Goal: Transaction & Acquisition: Download file/media

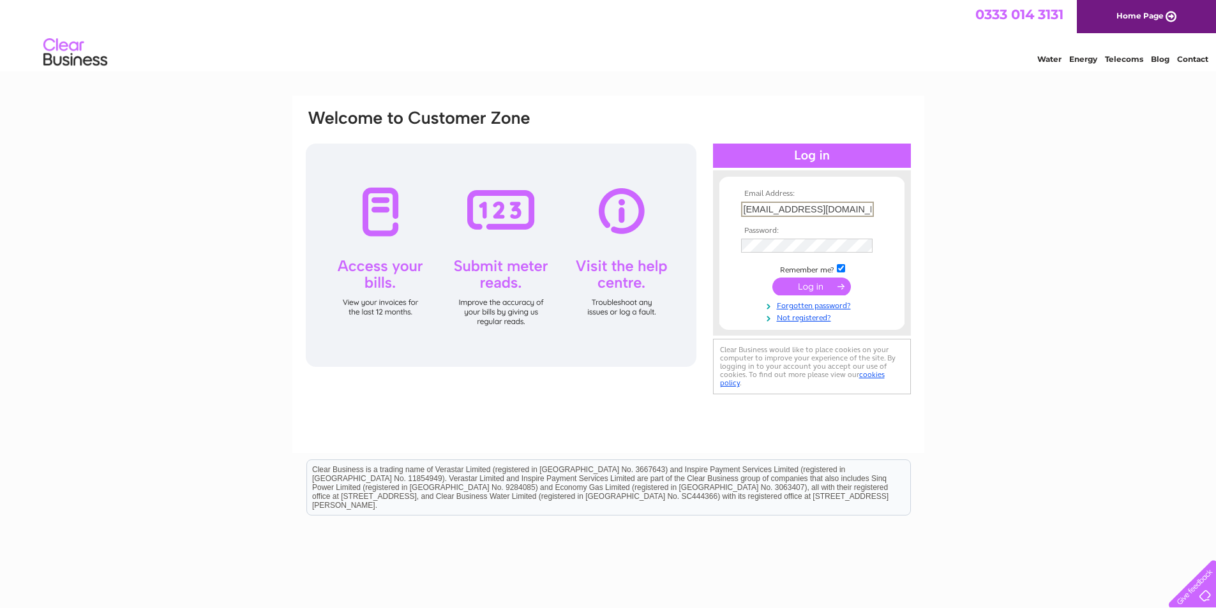
click at [845, 207] on input "[EMAIL_ADDRESS][DOMAIN_NAME]" at bounding box center [807, 209] width 133 height 15
type input "[EMAIL_ADDRESS][DOMAIN_NAME]"
click at [823, 283] on input "submit" at bounding box center [811, 285] width 78 height 18
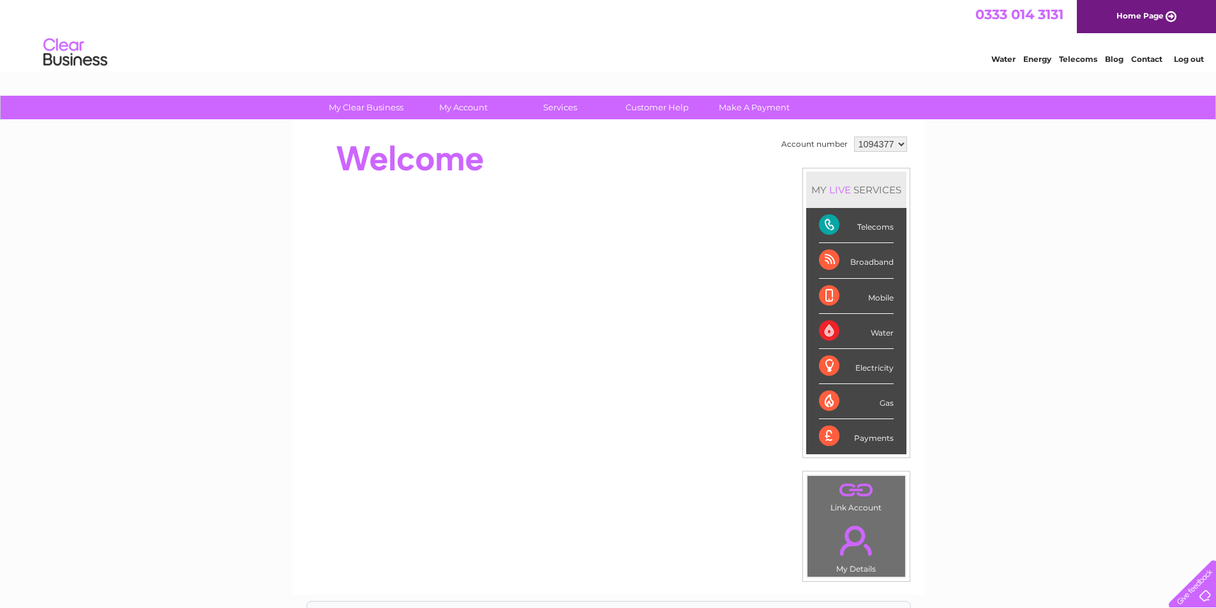
click at [890, 142] on select "1094377 1108918" at bounding box center [880, 144] width 53 height 15
click at [854, 137] on select "1094377 1108918" at bounding box center [880, 144] width 53 height 15
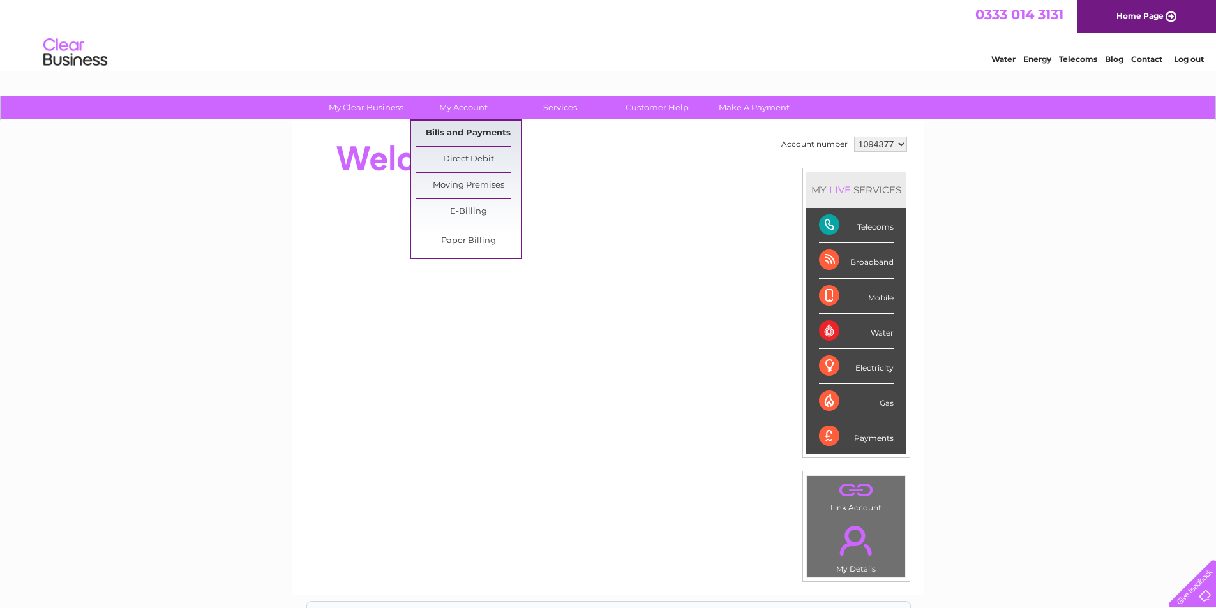
click at [464, 133] on link "Bills and Payments" at bounding box center [467, 134] width 105 height 26
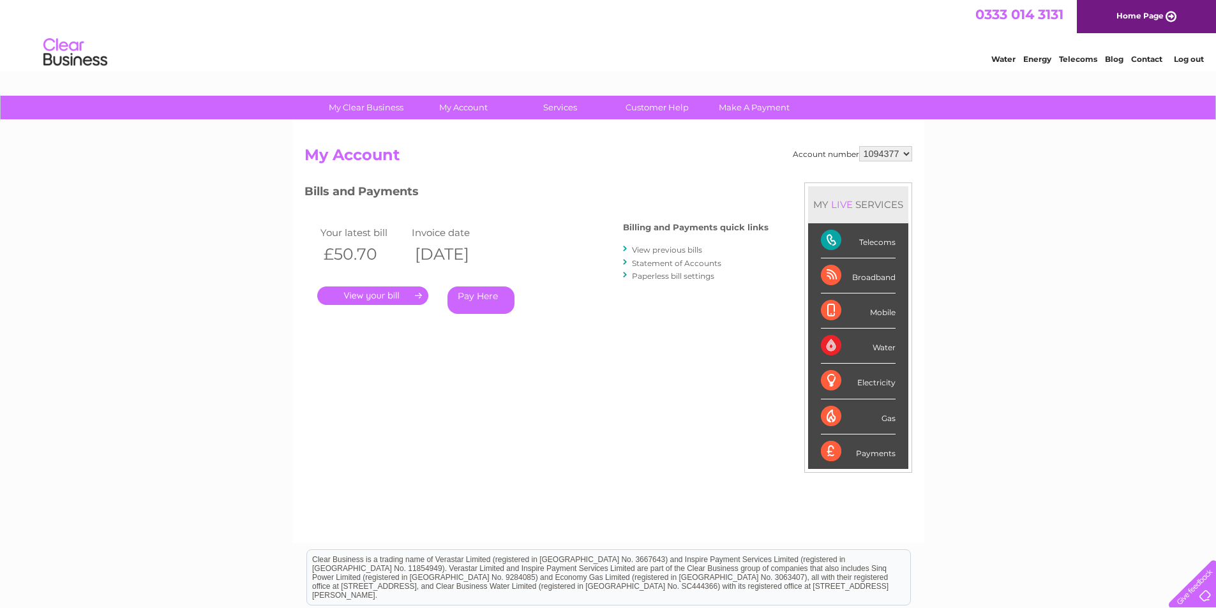
click at [648, 248] on link "View previous bills" at bounding box center [667, 250] width 70 height 10
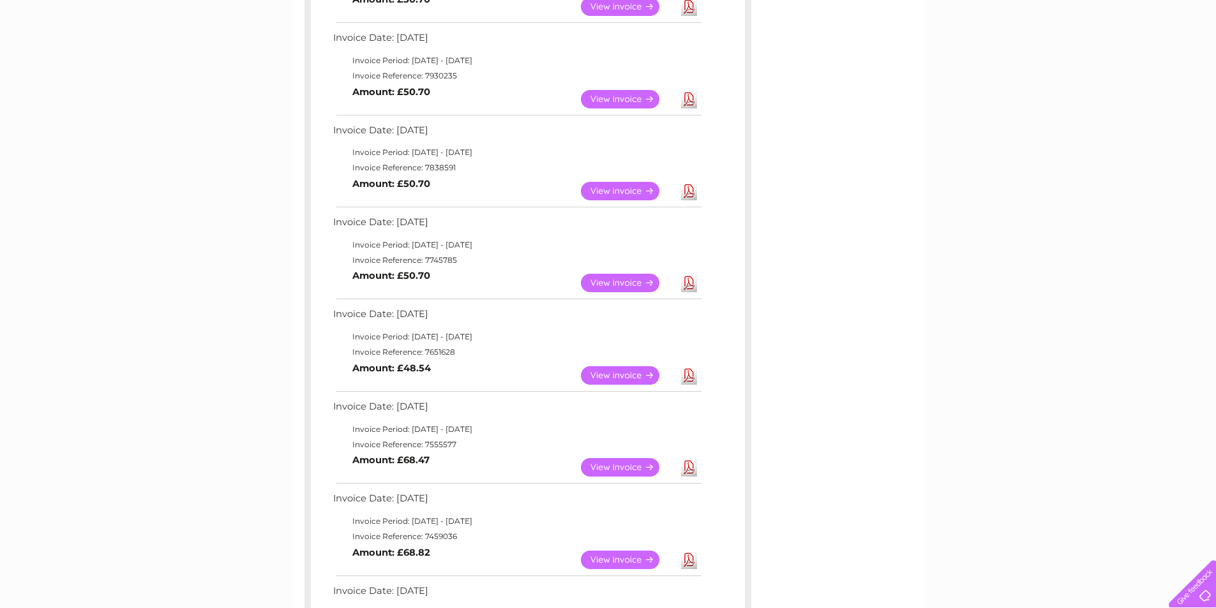
scroll to position [410, 0]
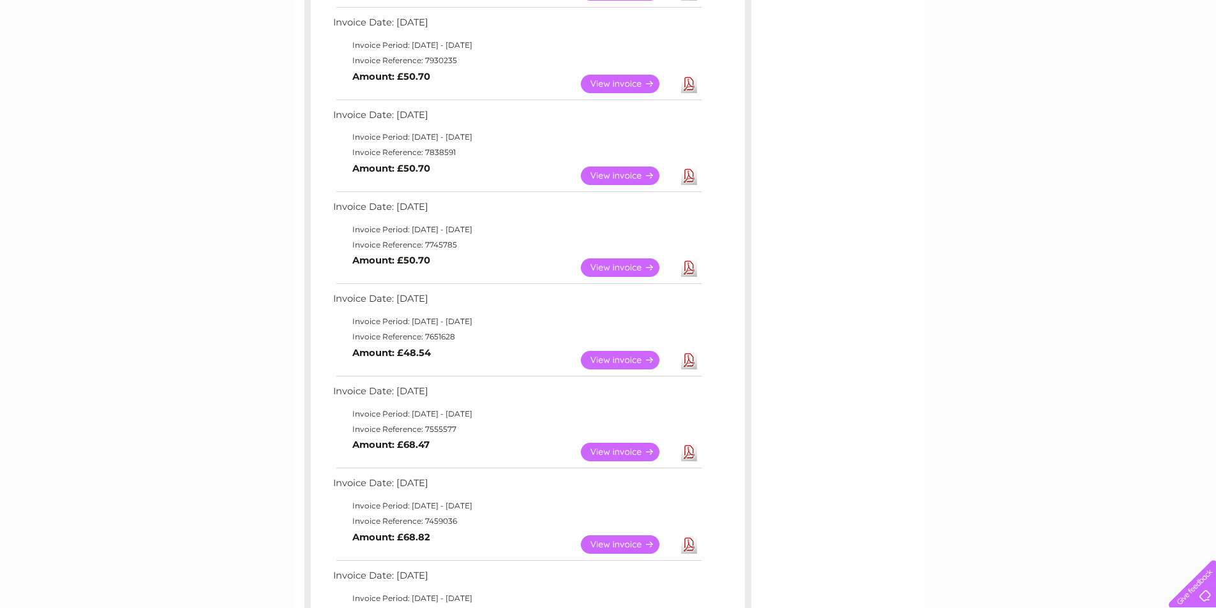
click at [692, 454] on link "Download" at bounding box center [689, 452] width 16 height 19
click at [686, 364] on link "Download" at bounding box center [689, 360] width 16 height 19
click at [688, 269] on link "Download" at bounding box center [689, 267] width 16 height 19
click at [687, 176] on link "Download" at bounding box center [689, 176] width 16 height 19
click at [687, 80] on link "Download" at bounding box center [689, 84] width 16 height 19
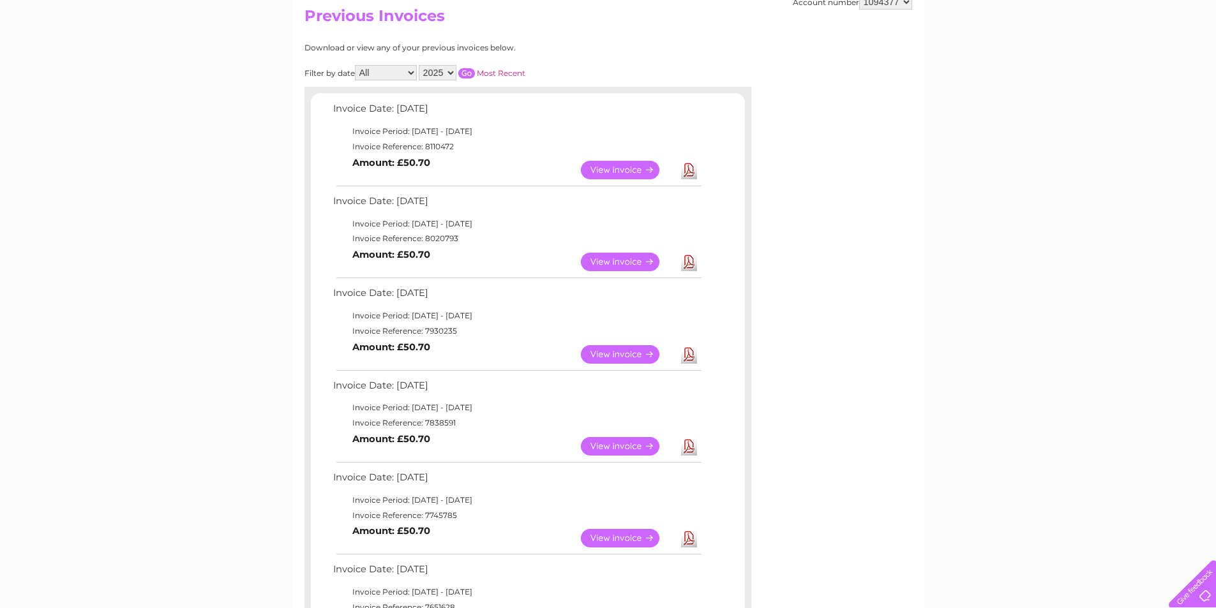
scroll to position [137, 0]
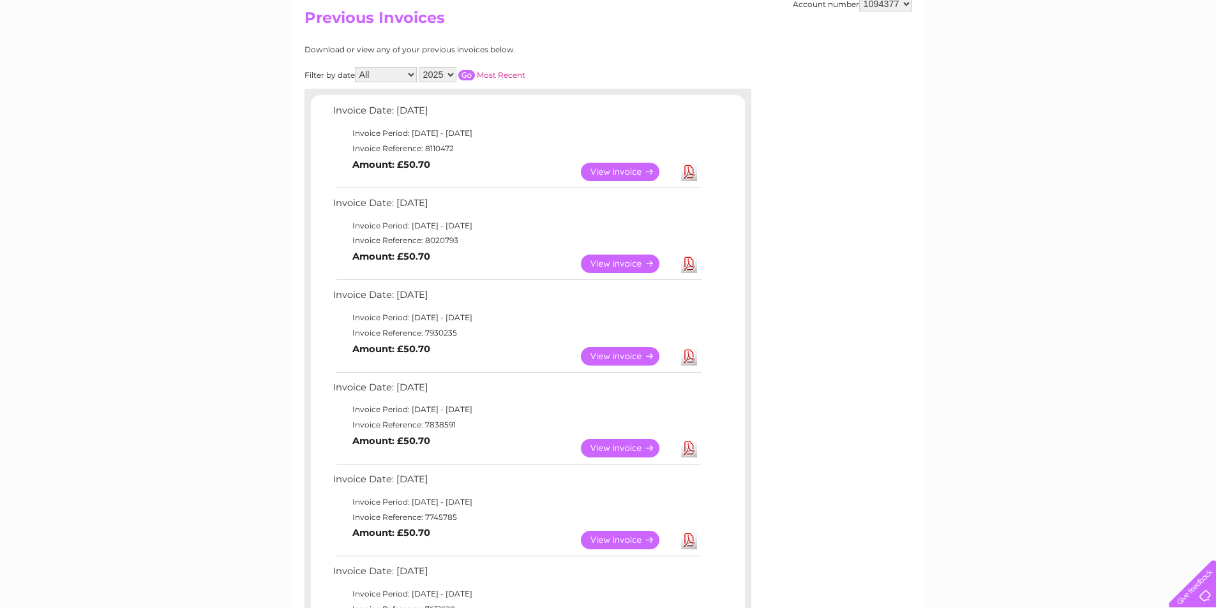
click at [686, 263] on link "Download" at bounding box center [689, 264] width 16 height 19
click at [692, 171] on link "Download" at bounding box center [689, 172] width 16 height 19
click at [693, 172] on link "Download" at bounding box center [689, 172] width 16 height 19
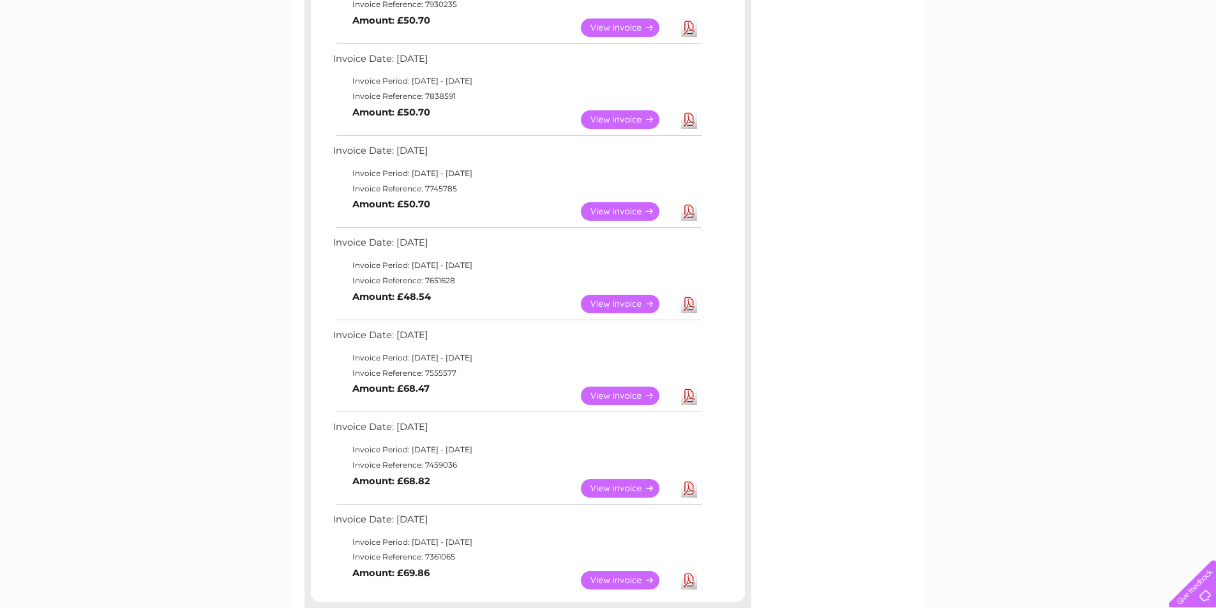
scroll to position [468, 0]
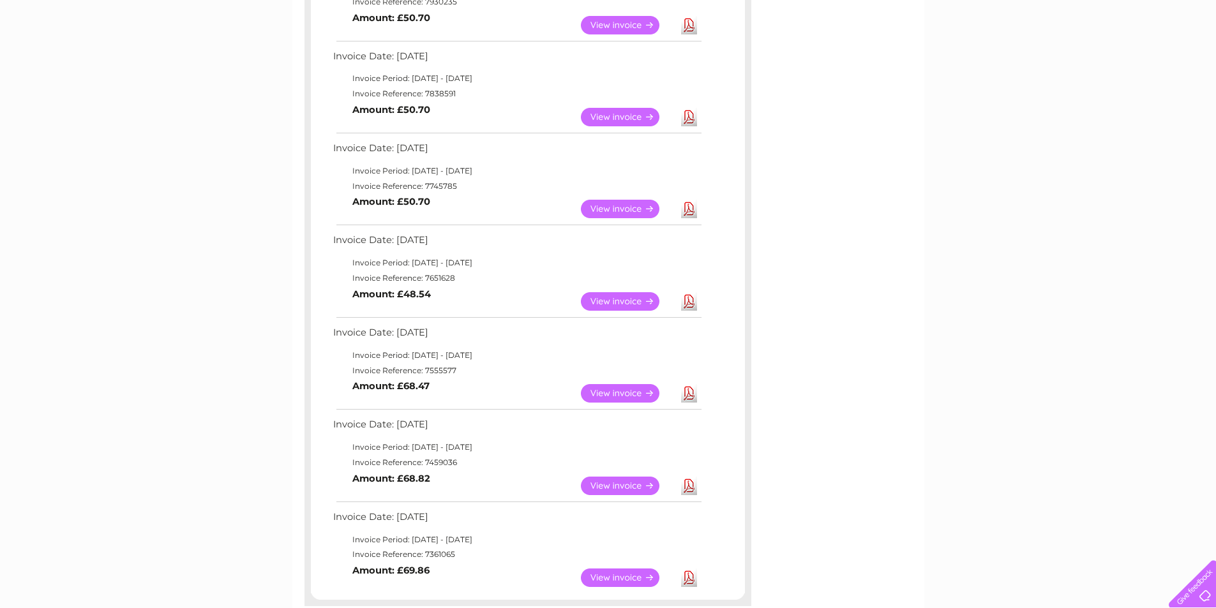
click at [426, 374] on td "Invoice Reference: 7555577" at bounding box center [516, 370] width 373 height 15
click at [695, 394] on link "Download" at bounding box center [689, 393] width 16 height 19
click at [691, 122] on link "Download" at bounding box center [689, 117] width 16 height 19
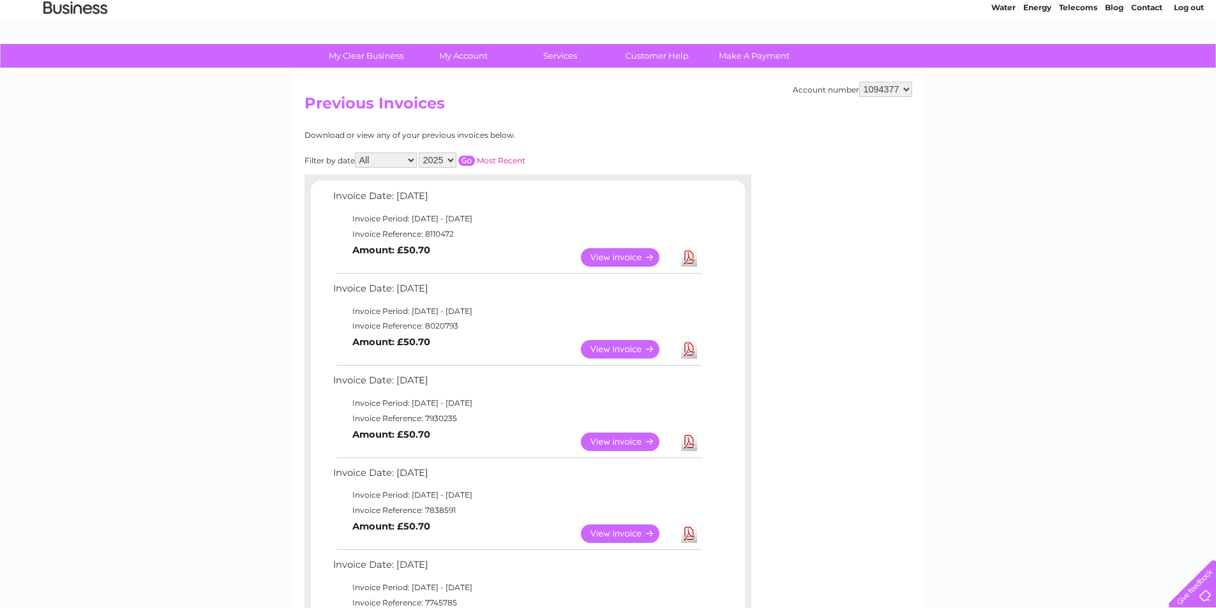
scroll to position [0, 0]
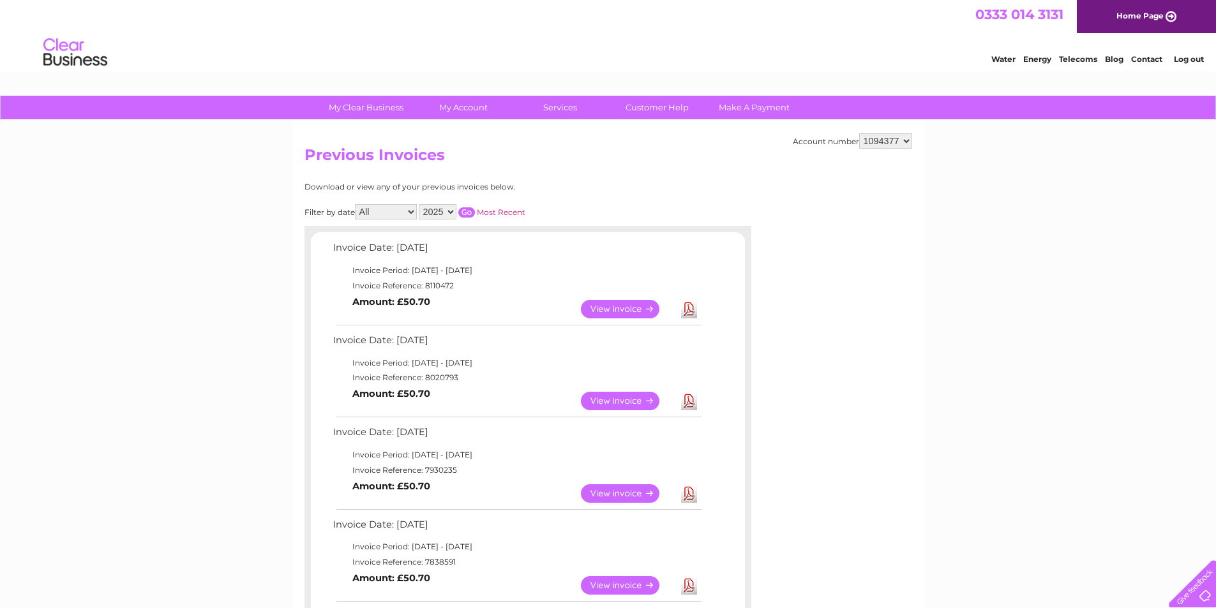
click at [908, 140] on select "1094377 1108918" at bounding box center [885, 140] width 53 height 15
select select "1108918"
click at [859, 133] on select "1094377 1108918" at bounding box center [885, 140] width 53 height 15
click at [1190, 63] on link "Log out" at bounding box center [1189, 59] width 30 height 10
